Goal: Task Accomplishment & Management: Use online tool/utility

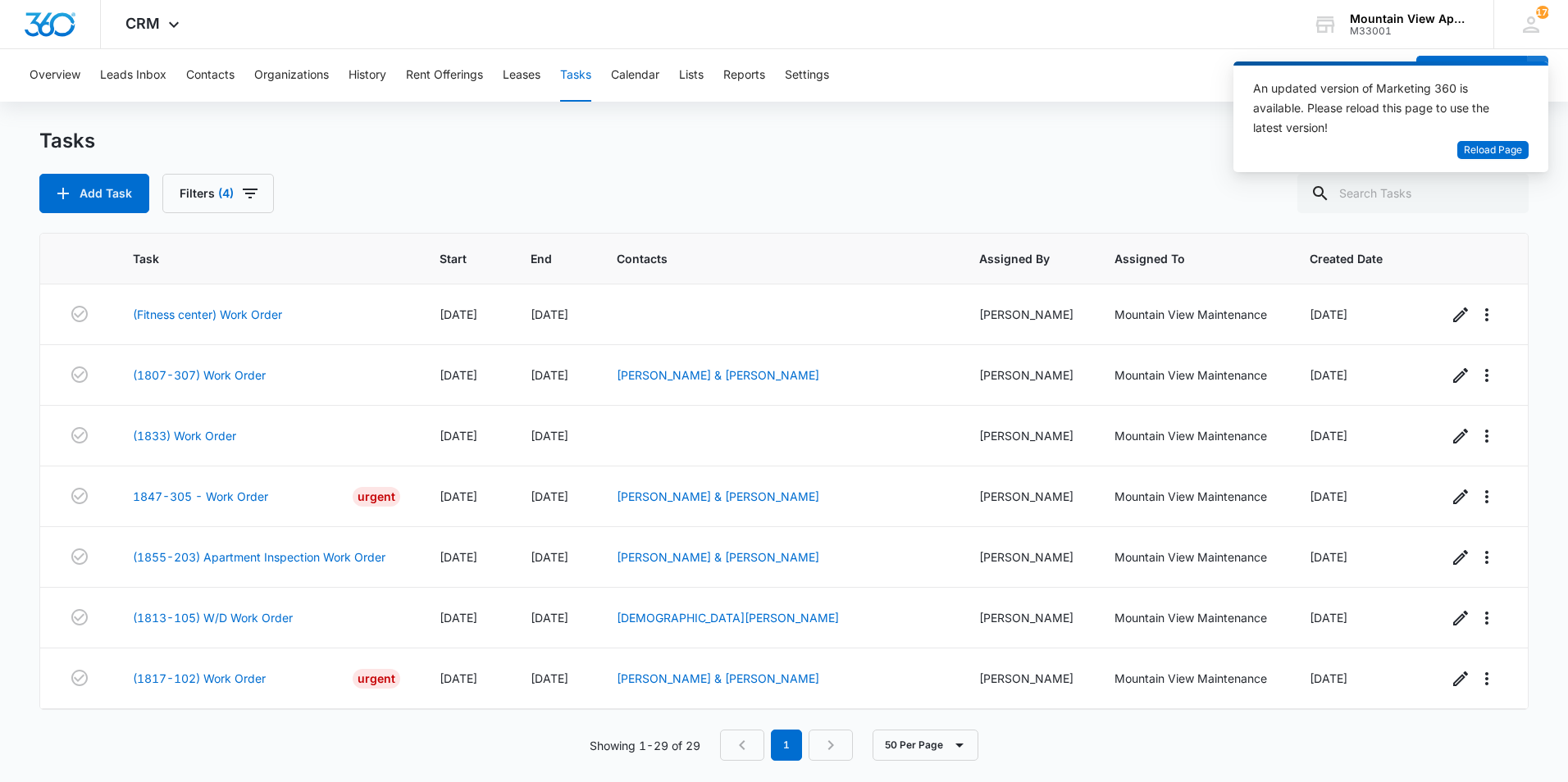
scroll to position [1334, 0]
drag, startPoint x: 950, startPoint y: 106, endPoint x: 957, endPoint y: 119, distance: 14.8
click at [957, 119] on div "Overview Leads Inbox Contacts Organizations History Rent Offerings Leases Tasks…" at bounding box center [784, 415] width 1568 height 732
click at [996, 206] on div "Add Task Filters (4)" at bounding box center [784, 193] width 1490 height 40
click at [251, 678] on link "(1817-102) Work Order" at bounding box center [199, 680] width 133 height 18
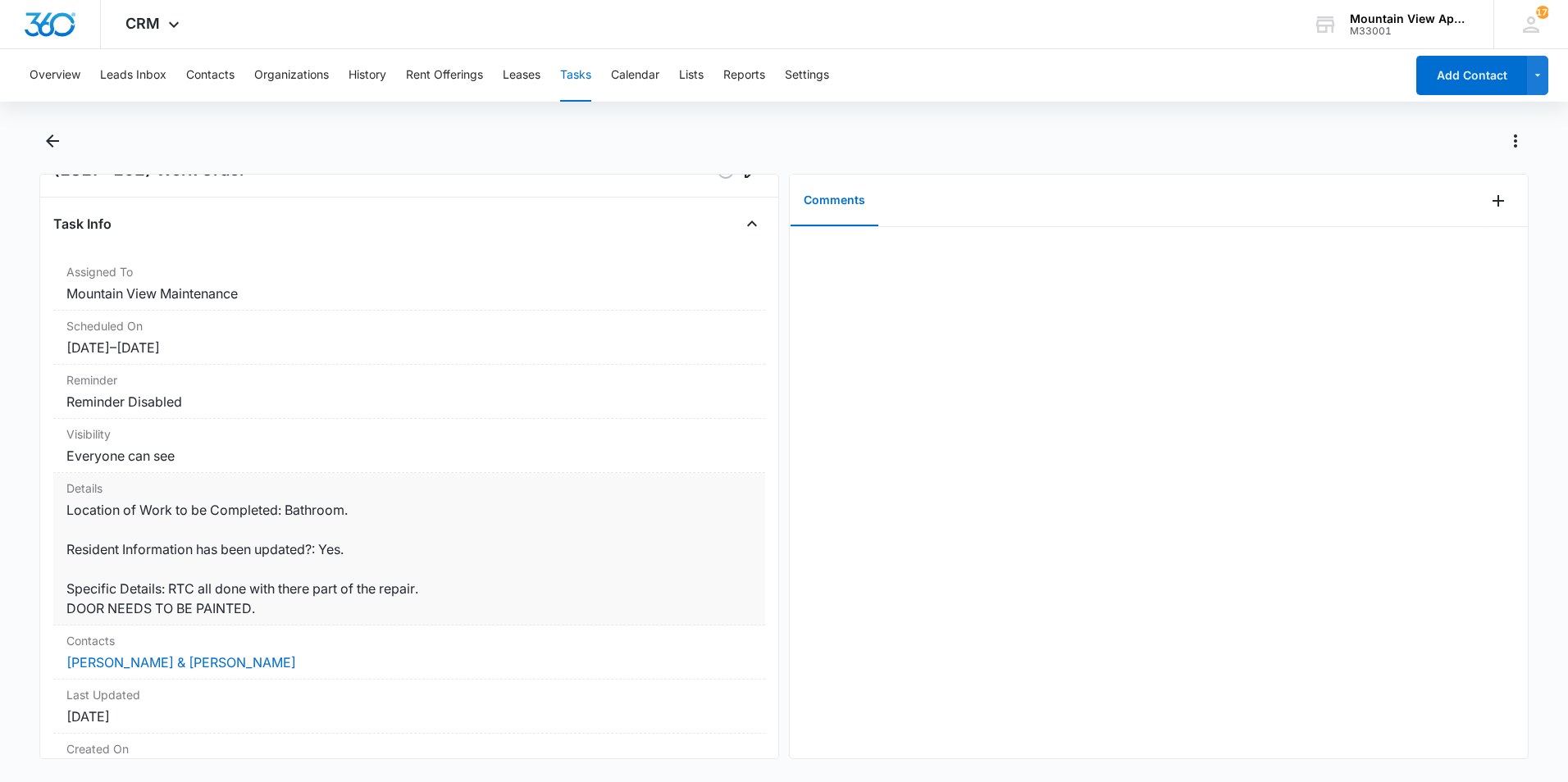
scroll to position [82, 0]
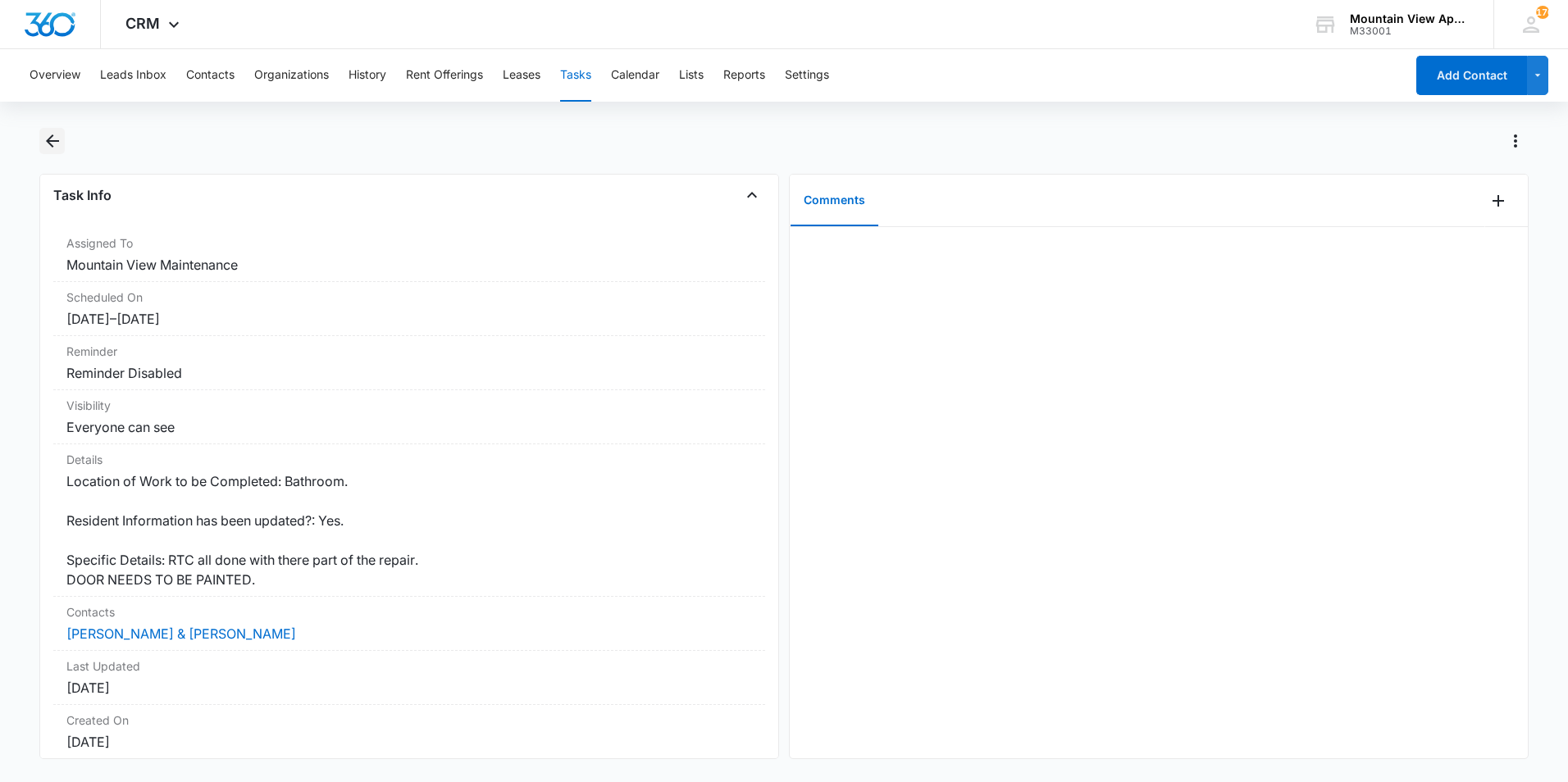
click at [50, 143] on icon "Back" at bounding box center [52, 141] width 19 height 19
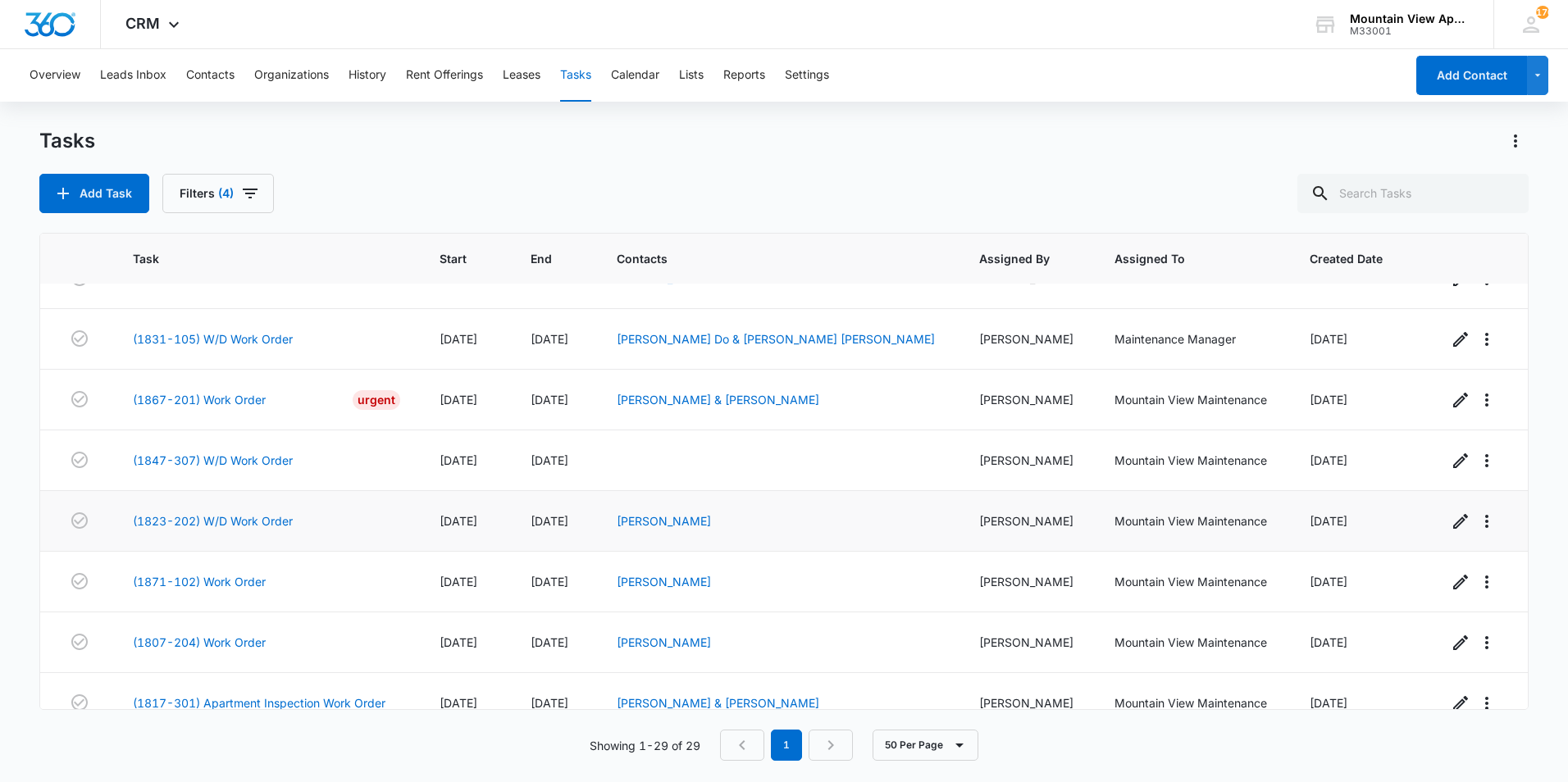
scroll to position [1334, 0]
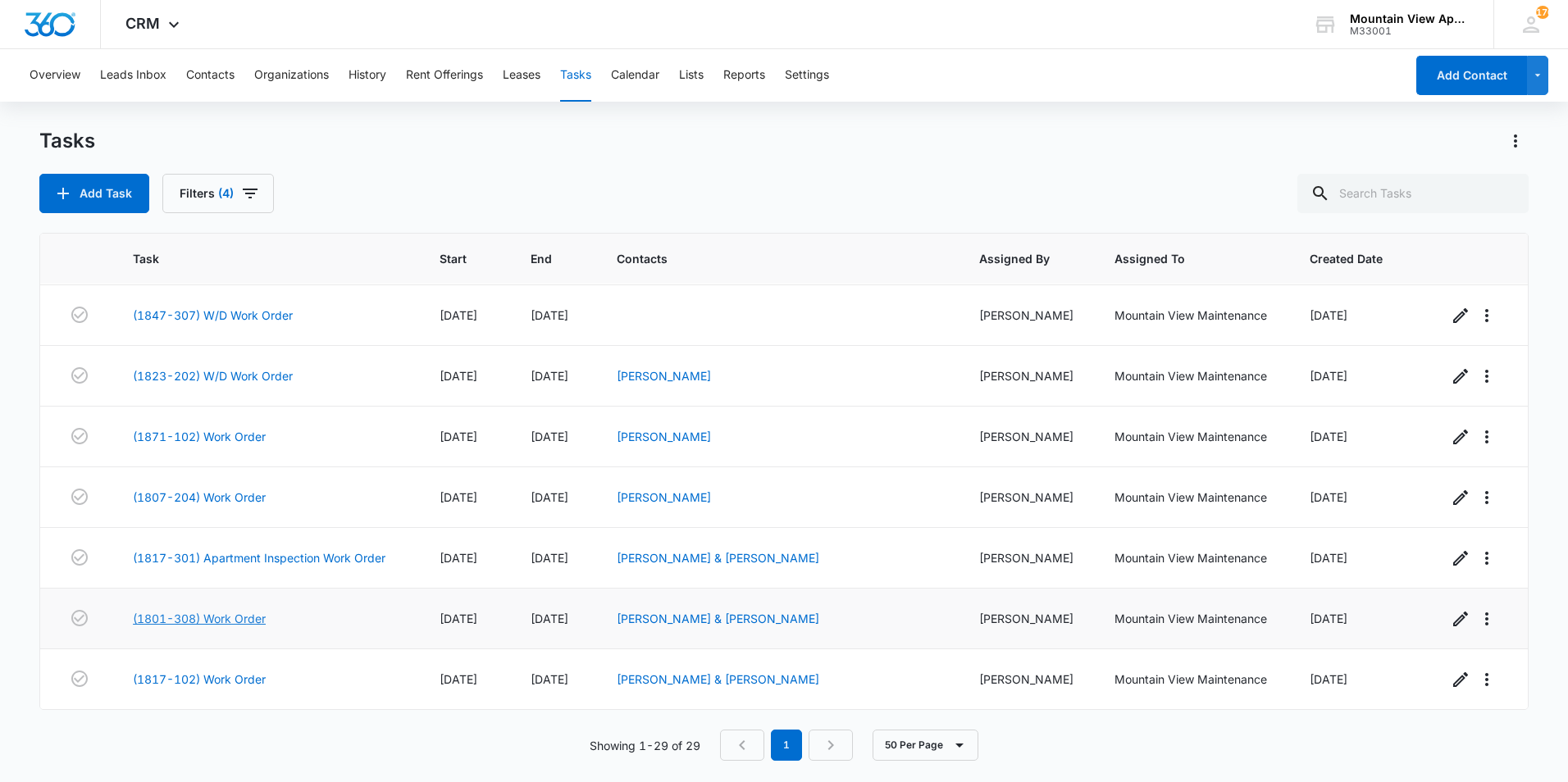
click at [214, 617] on link "(1801-308) Work Order" at bounding box center [199, 619] width 133 height 18
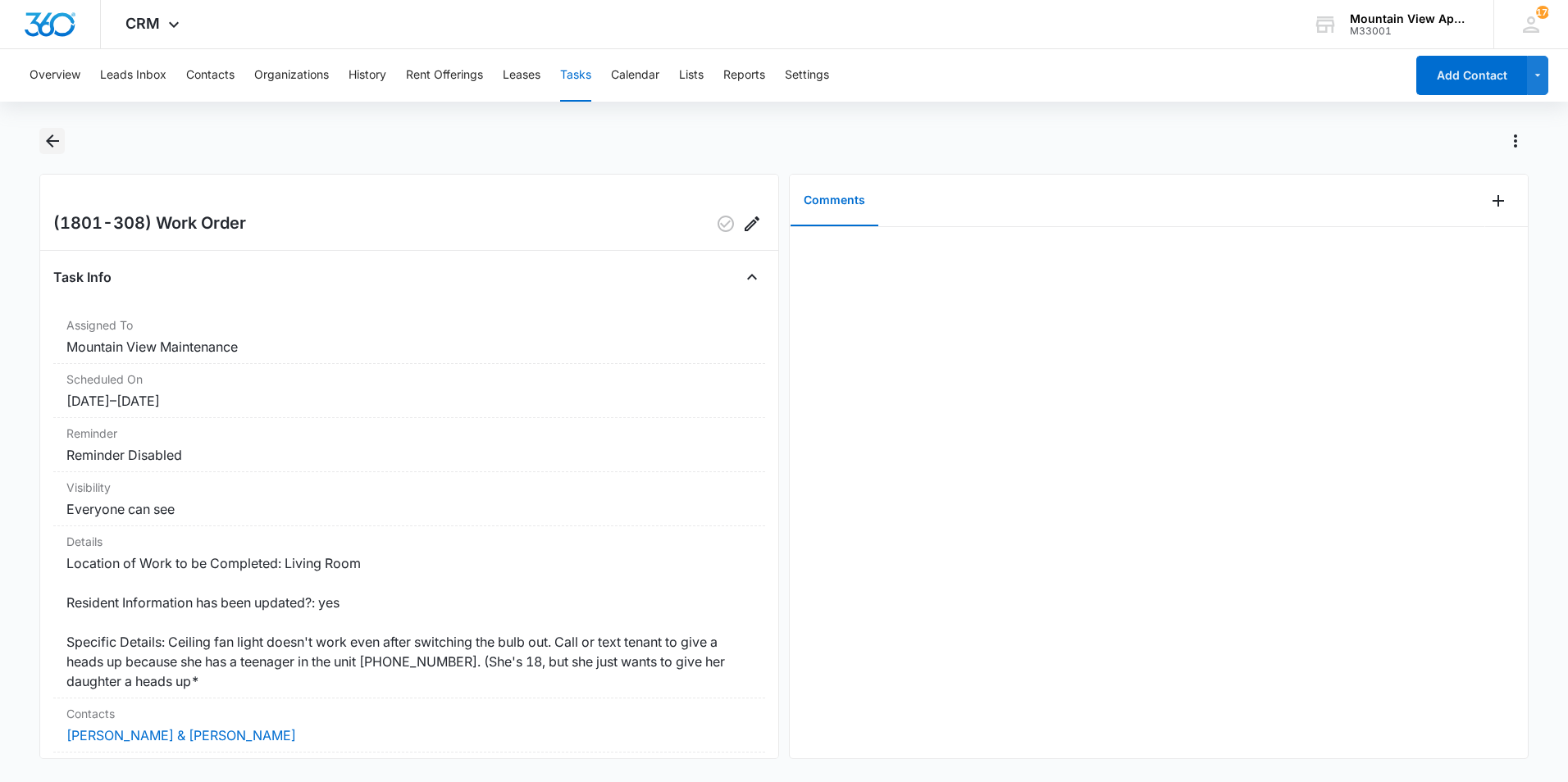
click at [55, 148] on icon "Back" at bounding box center [52, 141] width 19 height 19
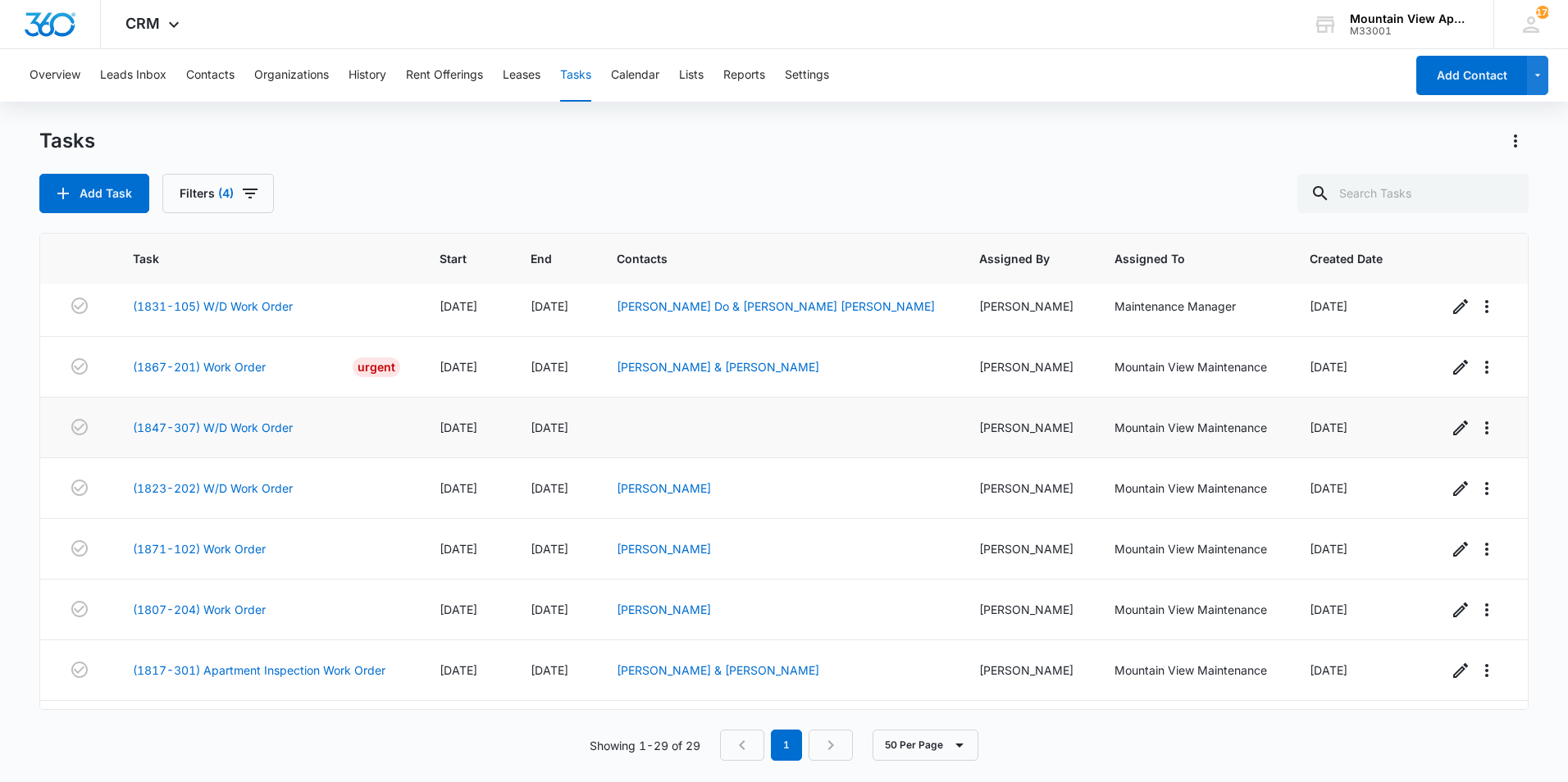
scroll to position [1334, 0]
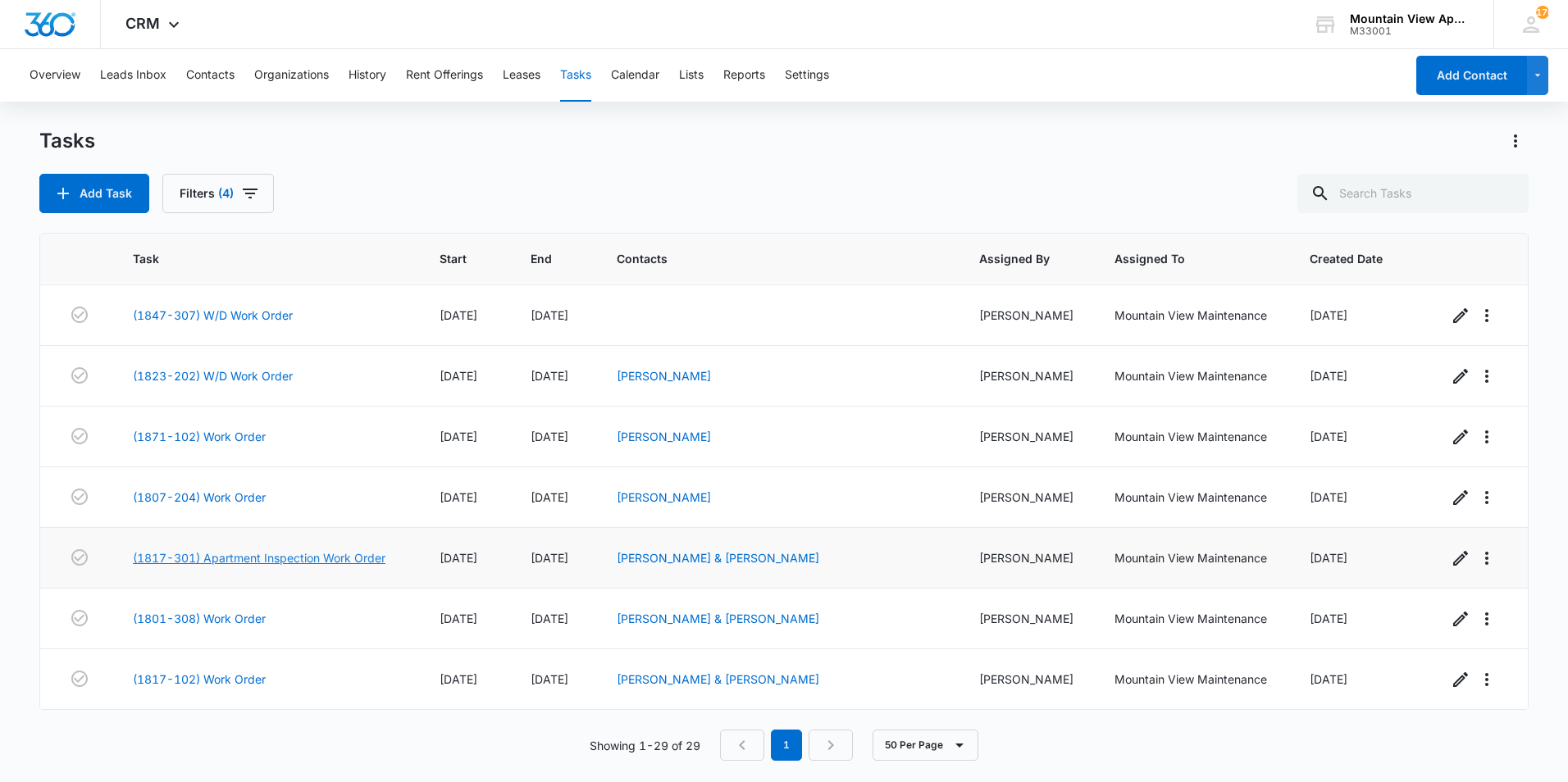
click at [222, 562] on link "(1817-301) Apartment Inspection Work Order" at bounding box center [259, 558] width 253 height 18
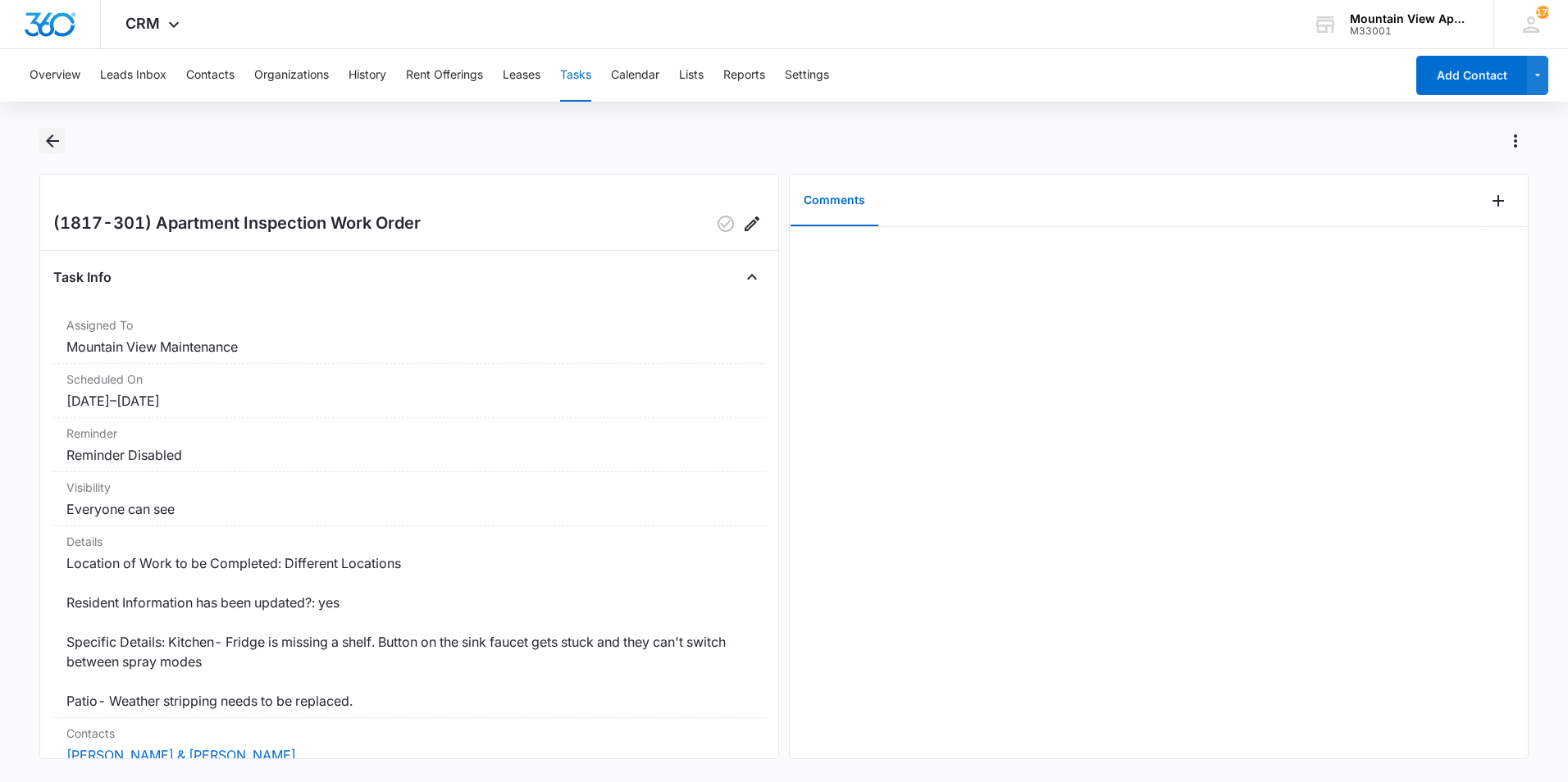
click at [49, 145] on icon "Back" at bounding box center [52, 141] width 19 height 19
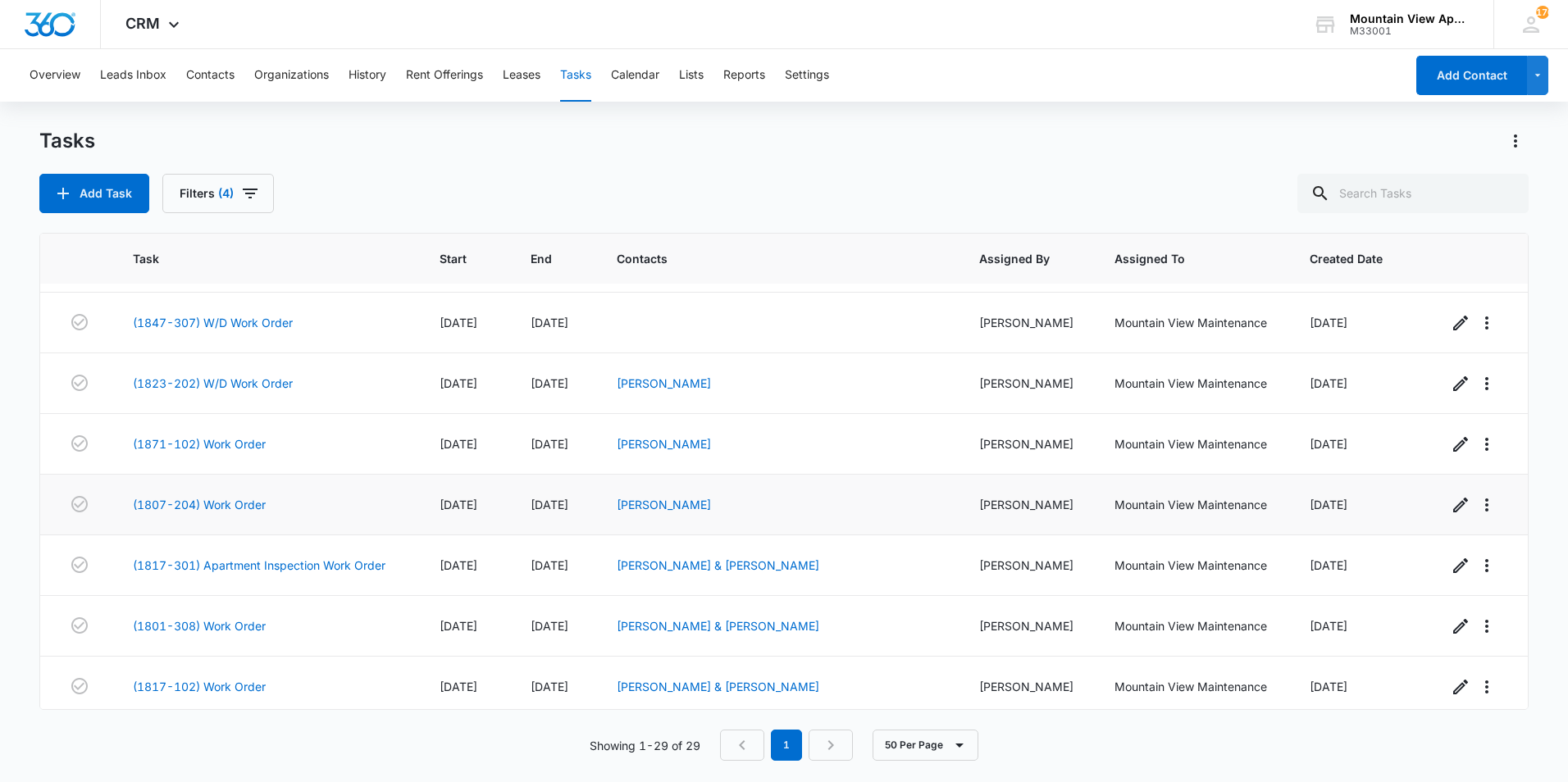
scroll to position [1334, 0]
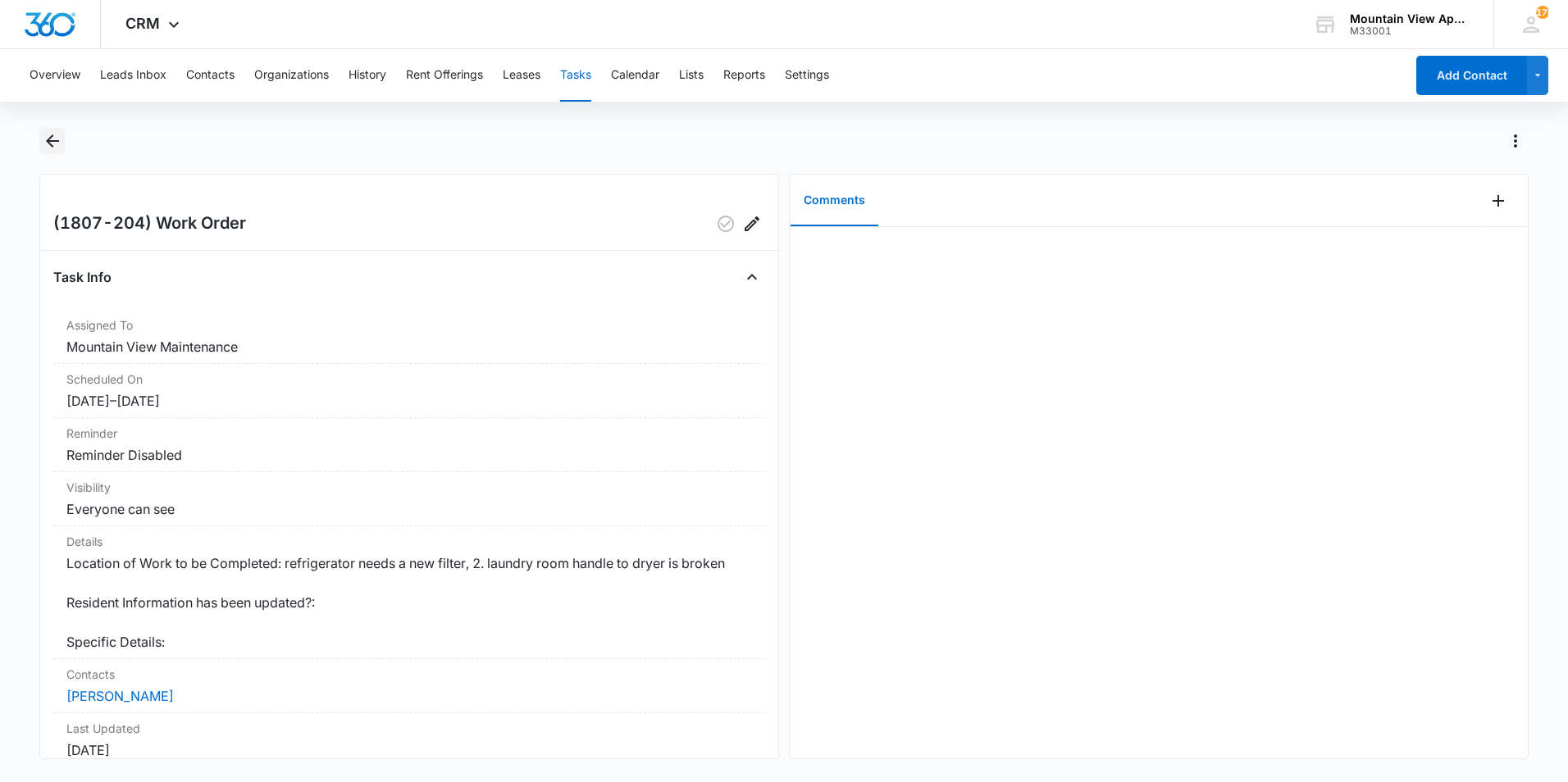
click at [48, 138] on icon "Back" at bounding box center [52, 141] width 19 height 19
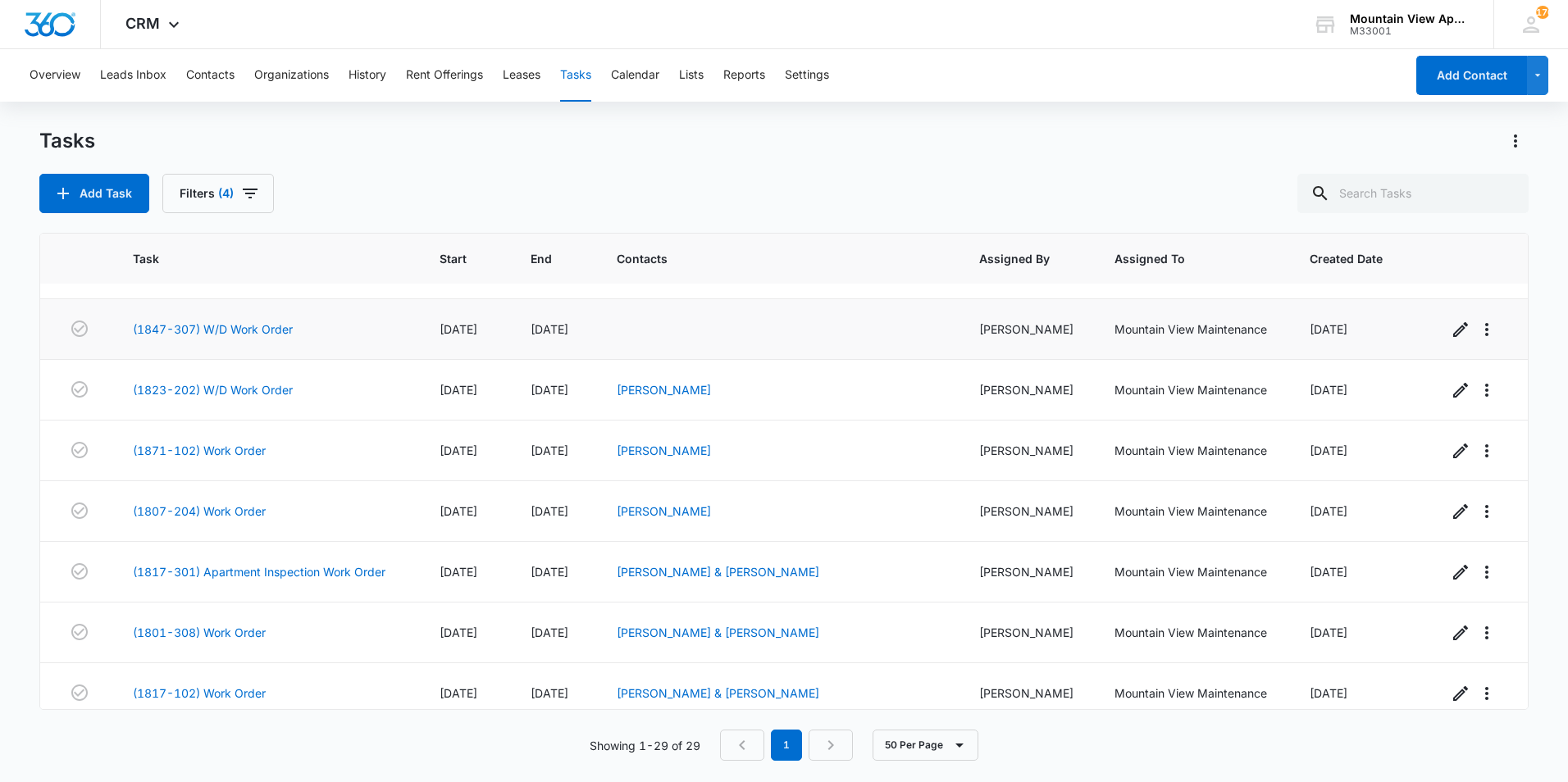
scroll to position [1334, 0]
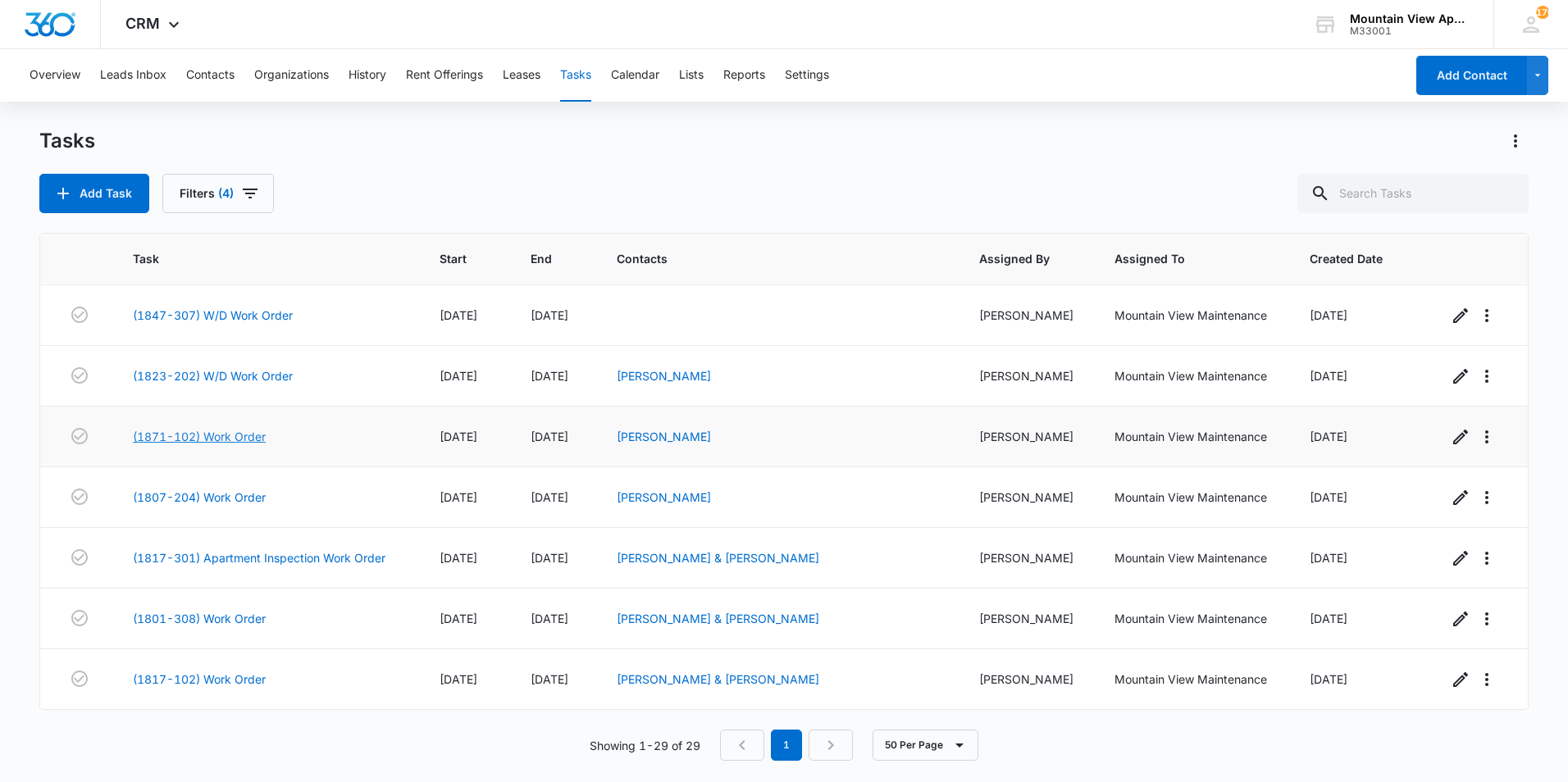
click at [195, 442] on link "(1871-102) Work Order" at bounding box center [199, 437] width 133 height 18
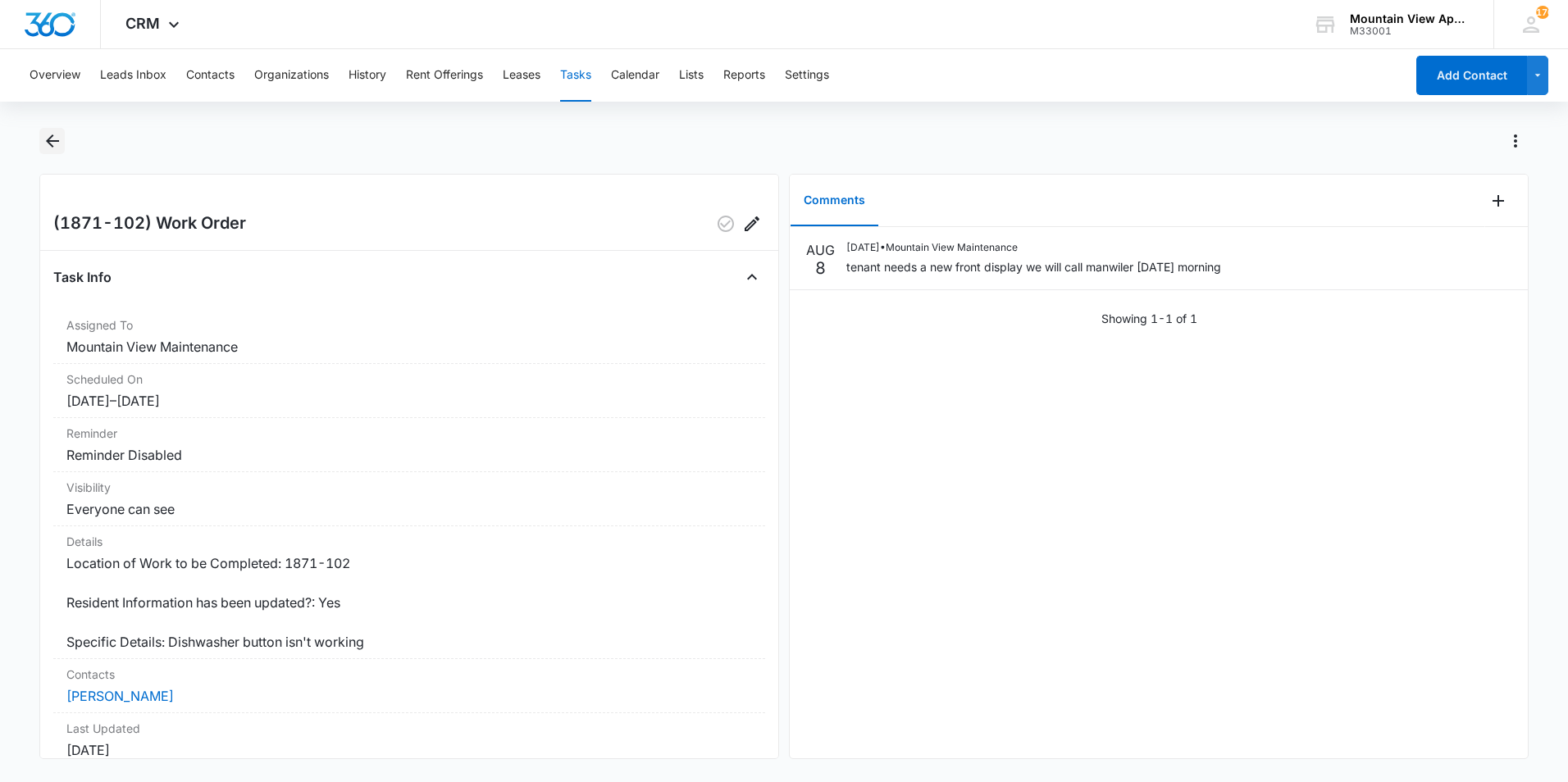
click at [55, 144] on icon "Back" at bounding box center [52, 141] width 19 height 19
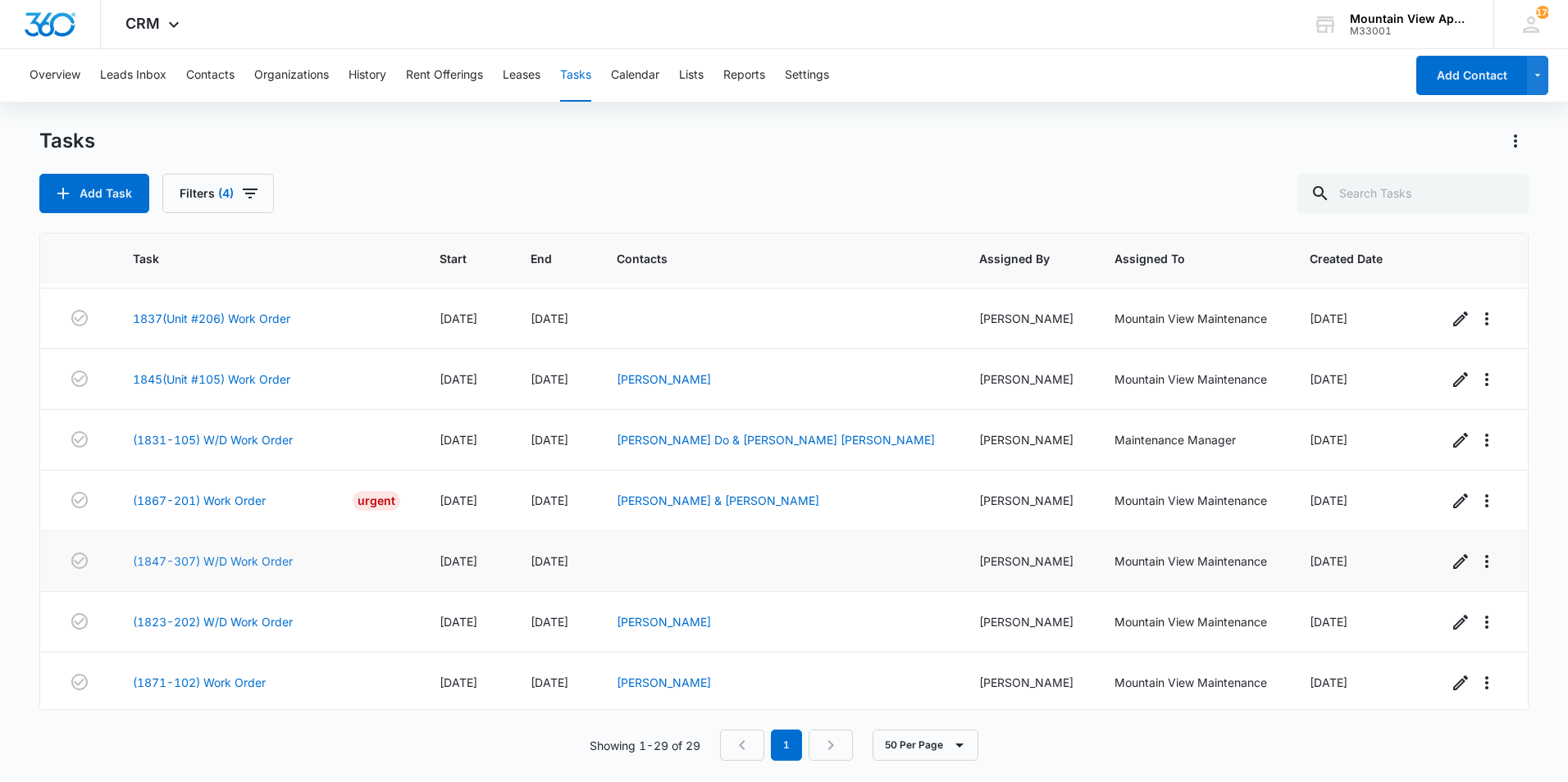
scroll to position [1006, 0]
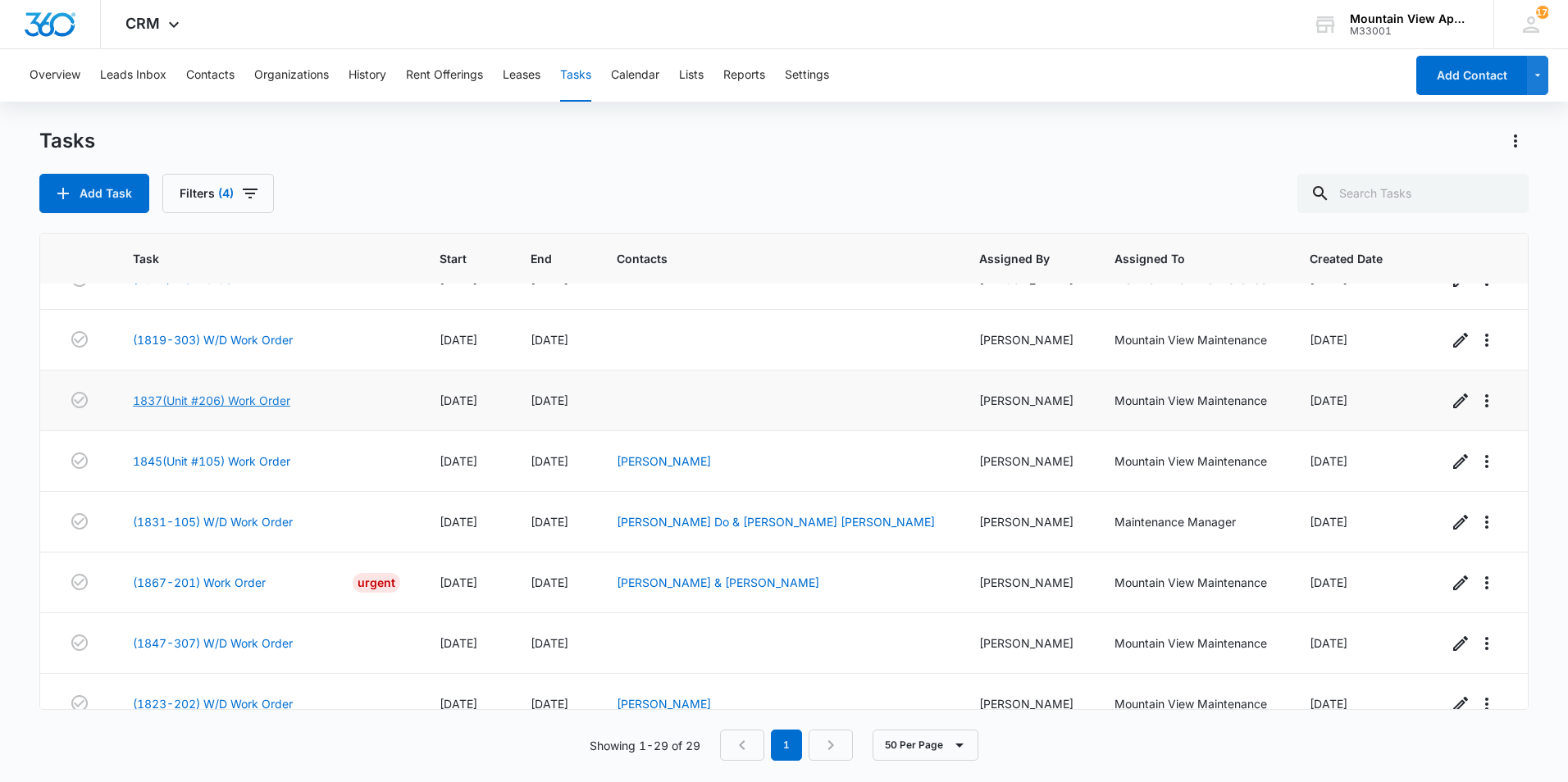
click at [207, 399] on link "1837(Unit #206) Work Order" at bounding box center [211, 401] width 158 height 18
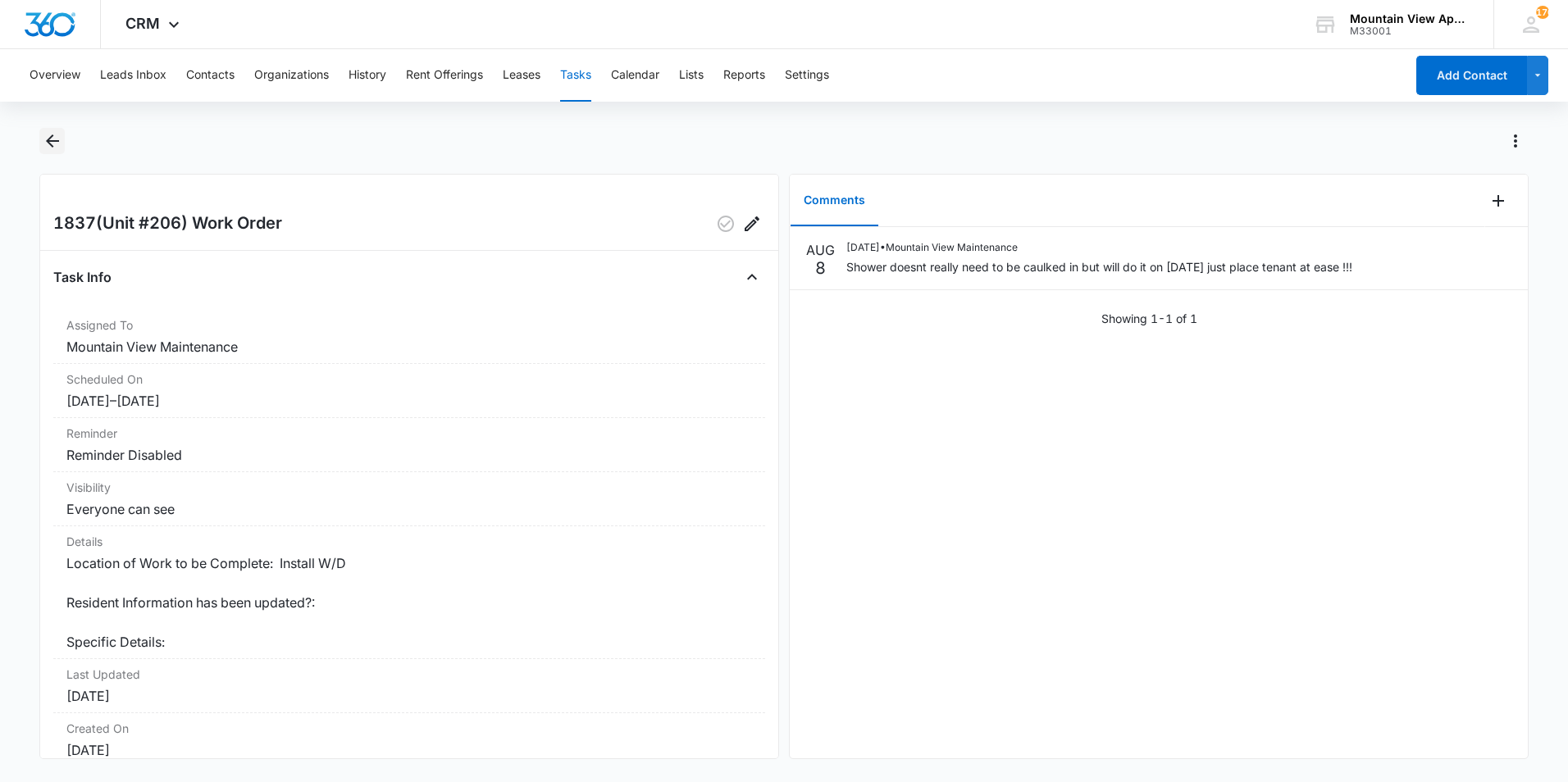
click at [53, 144] on icon "Back" at bounding box center [52, 141] width 19 height 19
